Goal: Task Accomplishment & Management: Use online tool/utility

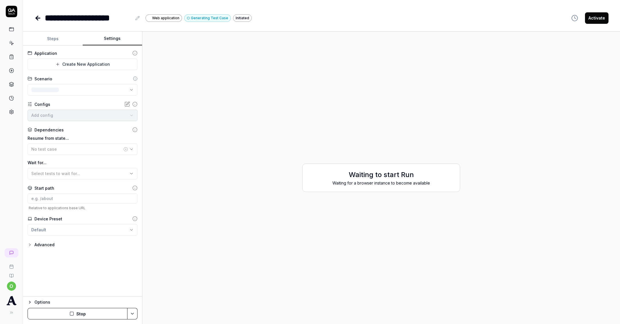
click at [94, 36] on button "Settings" at bounding box center [113, 39] width 60 height 14
click at [81, 38] on button "Steps" at bounding box center [53, 39] width 60 height 14
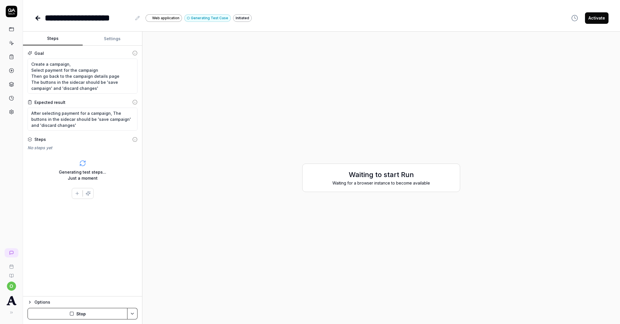
click at [40, 22] on link at bounding box center [38, 17] width 8 height 11
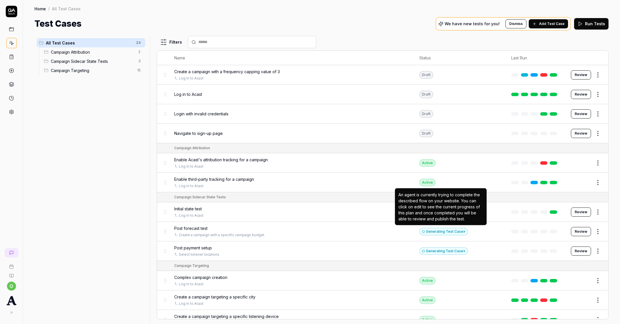
click at [441, 228] on div "Generating Test Case »" at bounding box center [443, 231] width 49 height 7
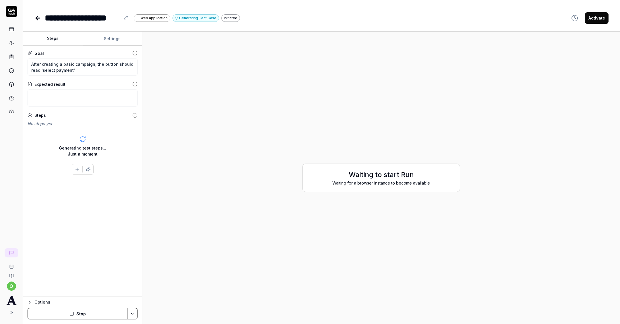
click at [359, 177] on h2 "Waiting to start Run" at bounding box center [381, 175] width 146 height 10
click at [67, 309] on button "Stop" at bounding box center [78, 313] width 100 height 11
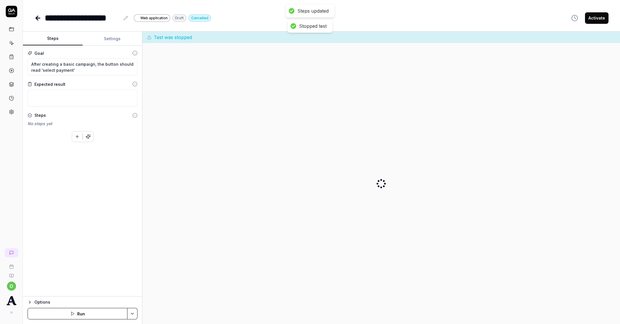
click at [88, 140] on button "button" at bounding box center [88, 136] width 10 height 10
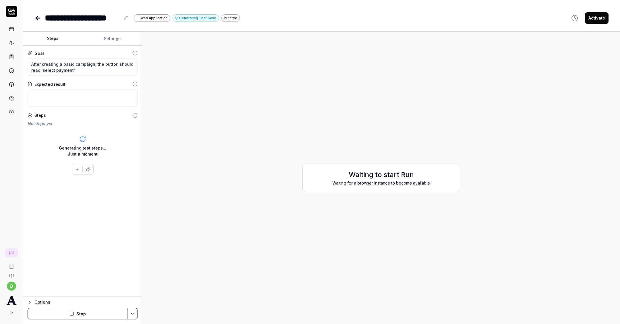
type textarea "*"
click at [34, 17] on div "**********" at bounding box center [321, 12] width 597 height 24
type textarea "*"
